Goal: Check status

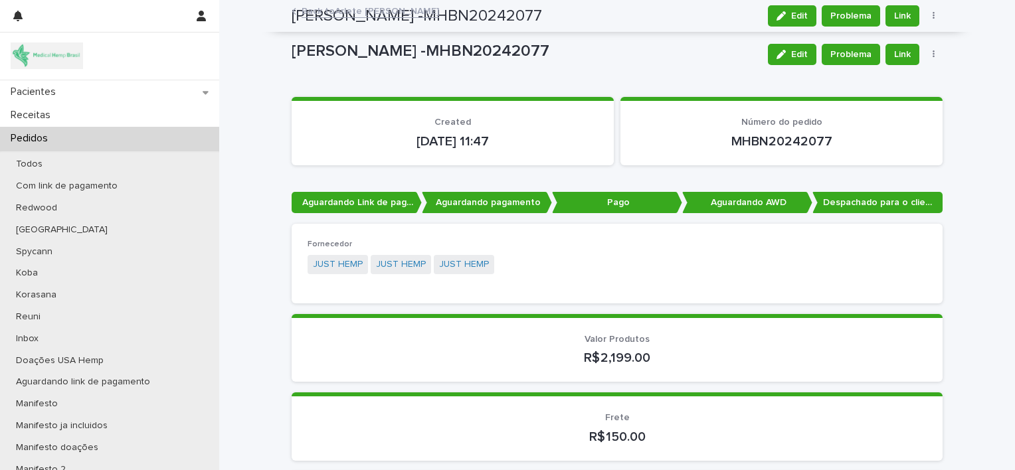
click at [104, 141] on div "Pedidos" at bounding box center [109, 138] width 219 height 23
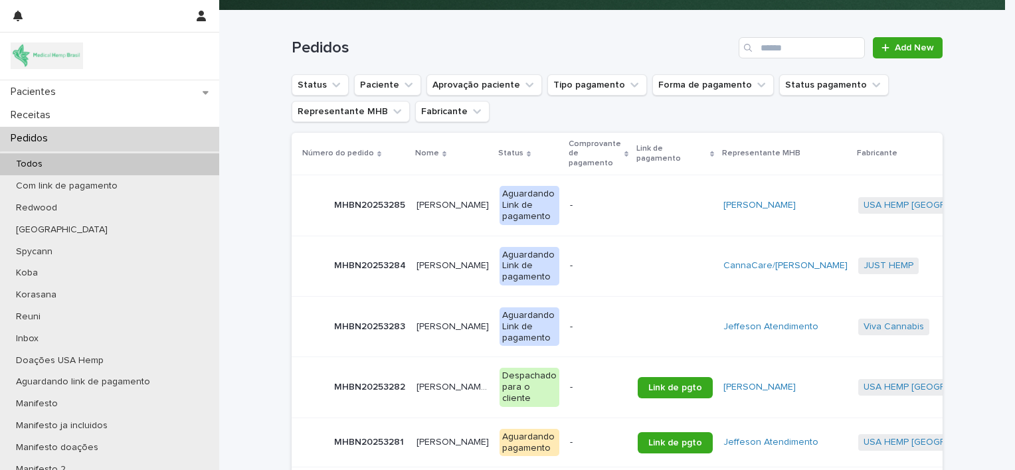
scroll to position [178, 0]
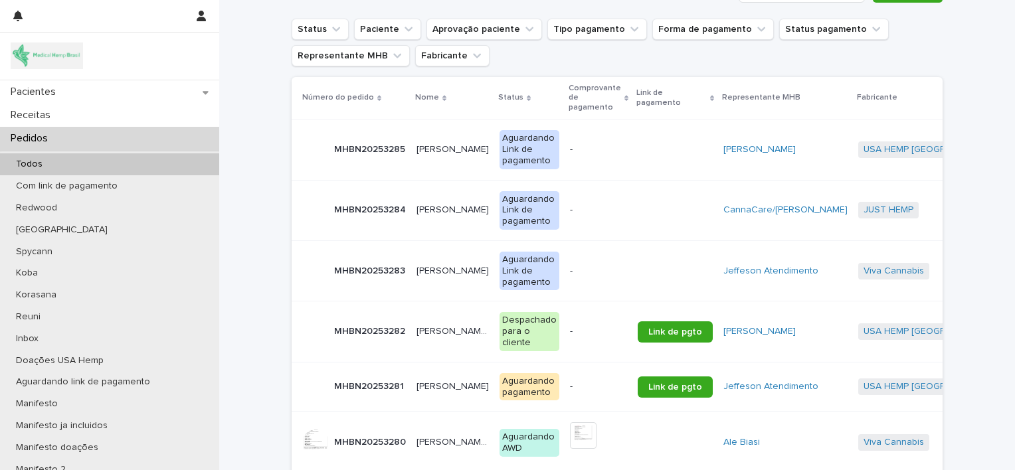
click at [428, 276] on div "[PERSON_NAME] [PERSON_NAME]" at bounding box center [453, 271] width 72 height 22
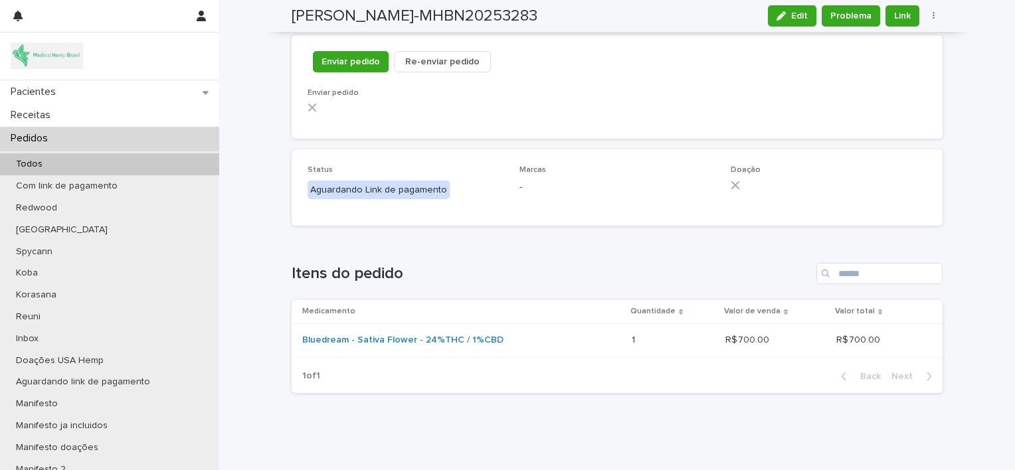
scroll to position [1353, 0]
click at [56, 138] on p "Pedidos" at bounding box center [31, 138] width 53 height 13
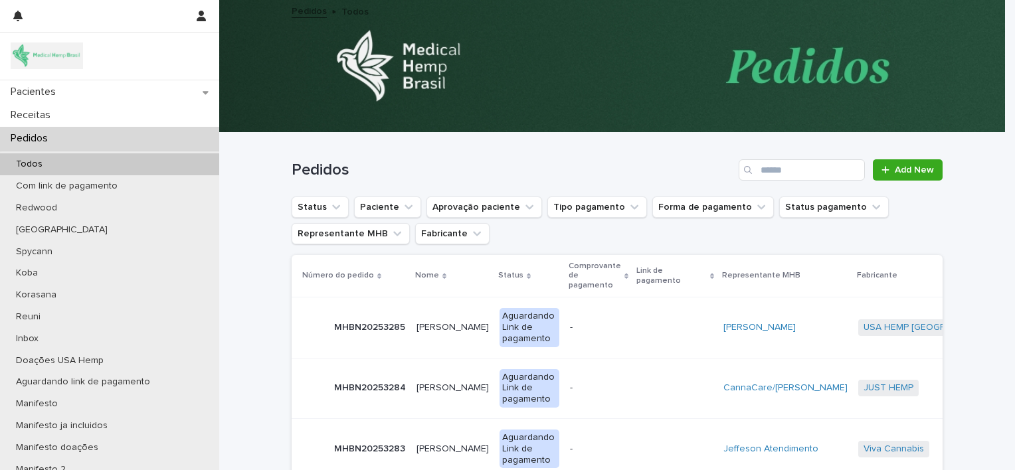
click at [423, 387] on p "[PERSON_NAME]" at bounding box center [454, 387] width 75 height 14
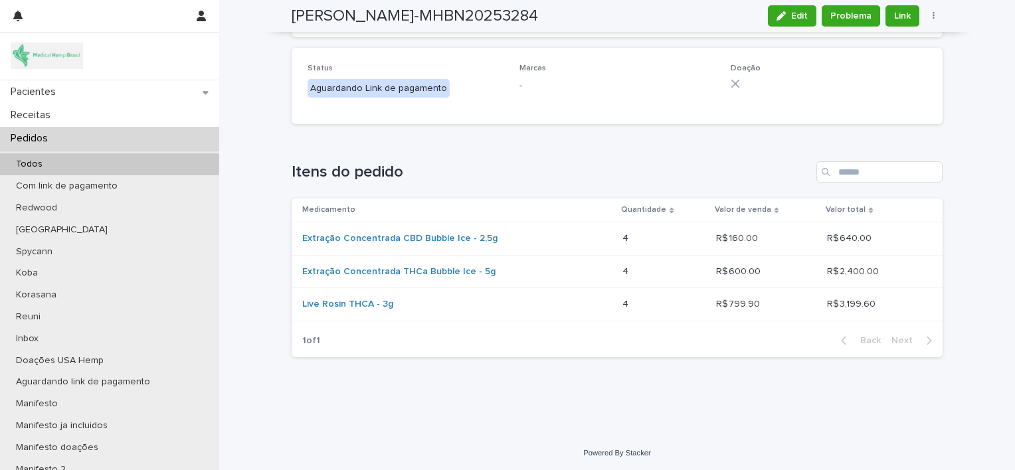
scroll to position [1454, 0]
